Goal: Information Seeking & Learning: Learn about a topic

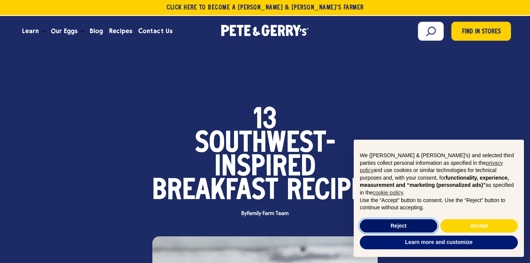
click at [420, 224] on button "Reject" at bounding box center [399, 226] width 78 height 14
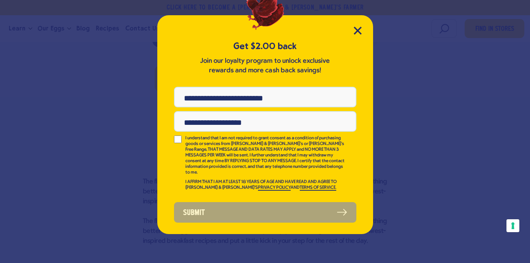
click at [352, 28] on div "Get $2.00 back Join our loyalty program to unlock exclusive rewards and more ca…" at bounding box center [265, 124] width 216 height 219
click at [359, 32] on icon "Close Modal" at bounding box center [357, 30] width 7 height 7
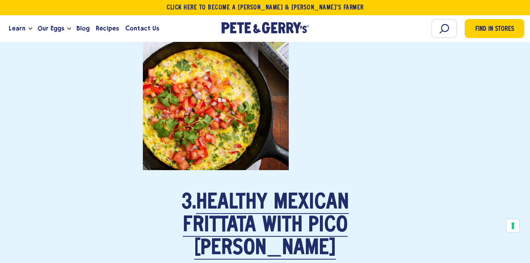
scroll to position [1300, 0]
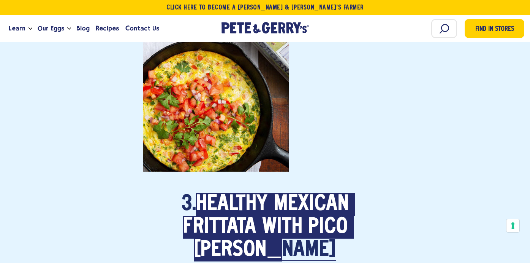
drag, startPoint x: 219, startPoint y: 222, endPoint x: 459, endPoint y: 2, distance: 325.9
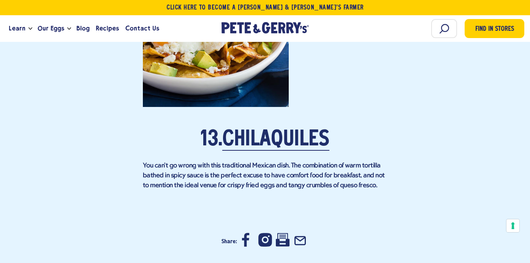
scroll to position [4303, 0]
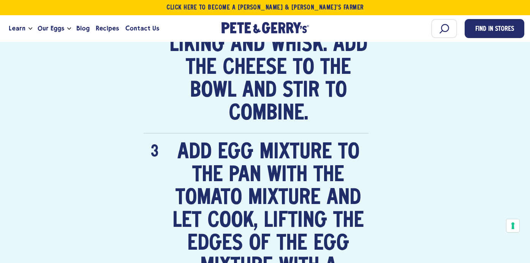
scroll to position [1147, 0]
